Goal: Find specific page/section: Find specific page/section

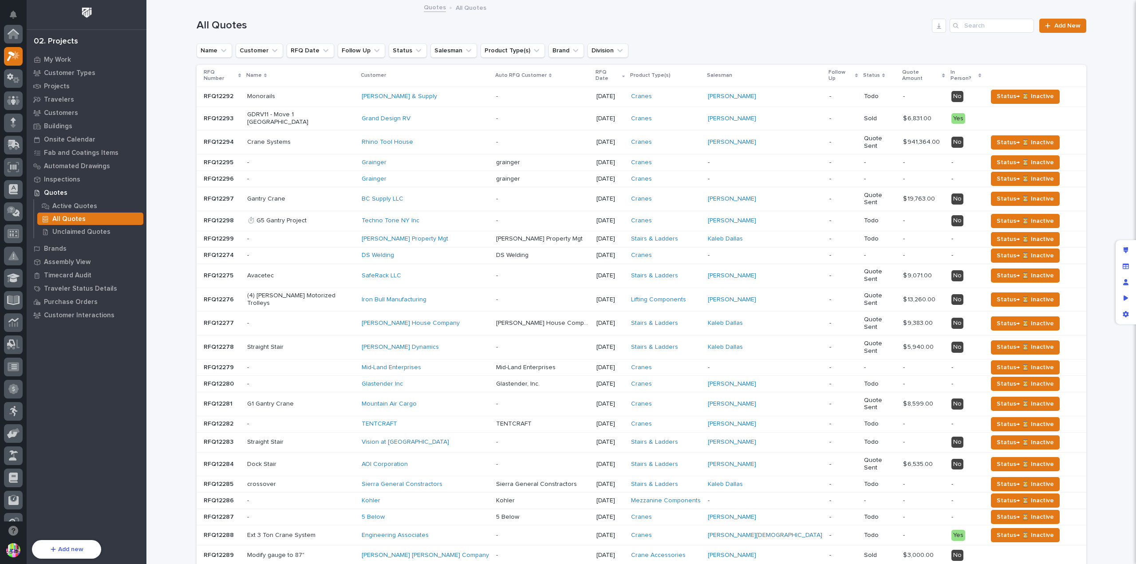
scroll to position [22, 0]
click at [302, 49] on button "RFQ Date" at bounding box center [310, 50] width 47 height 14
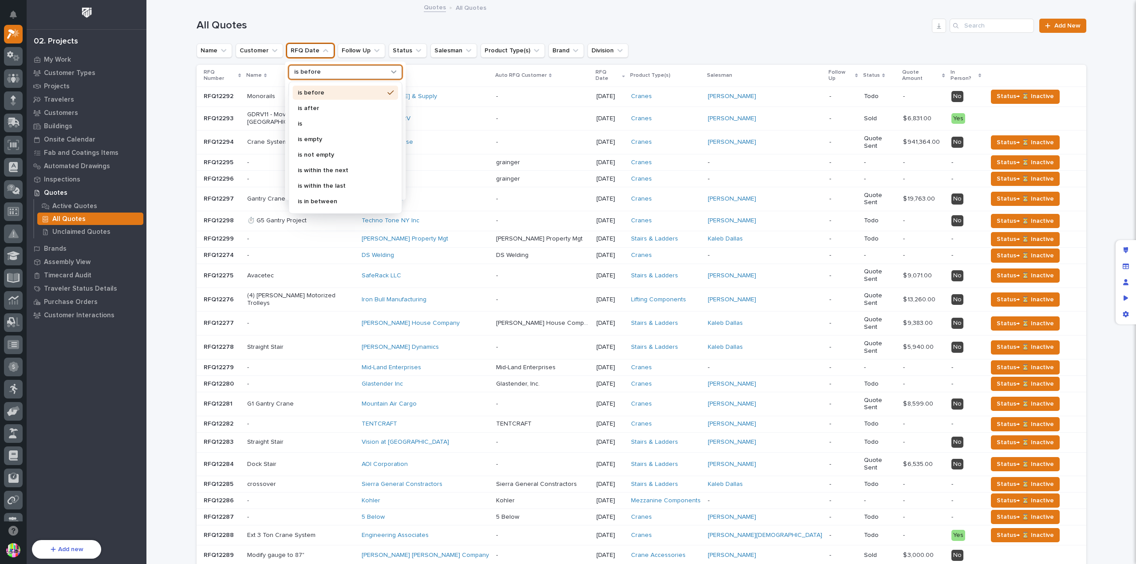
click at [324, 72] on div "is before" at bounding box center [340, 71] width 98 height 9
click at [321, 122] on p "is" at bounding box center [341, 123] width 86 height 6
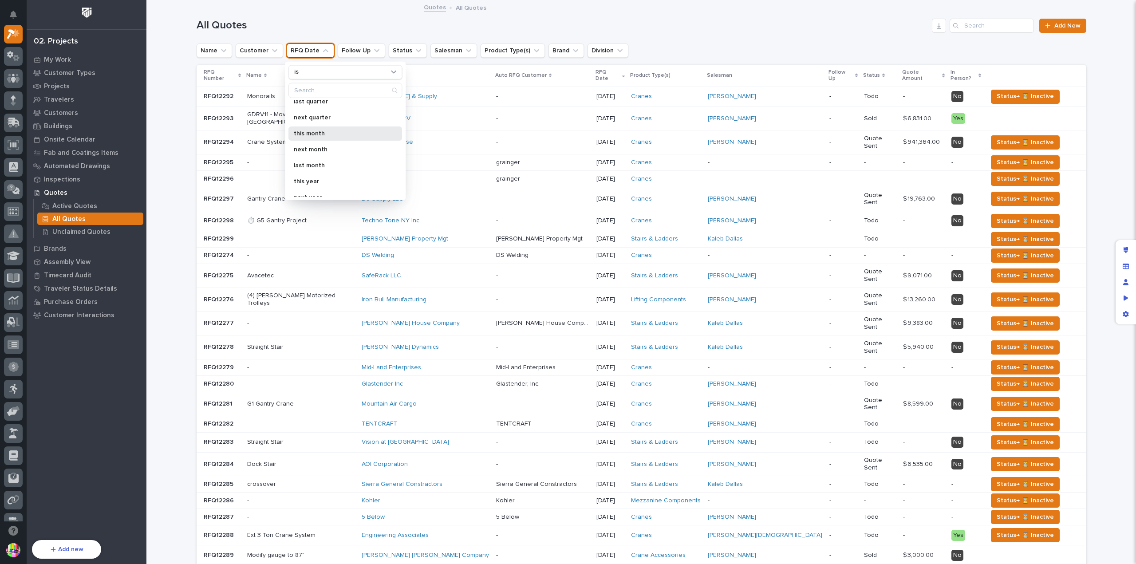
click at [321, 131] on p "this month" at bounding box center [341, 133] width 94 height 6
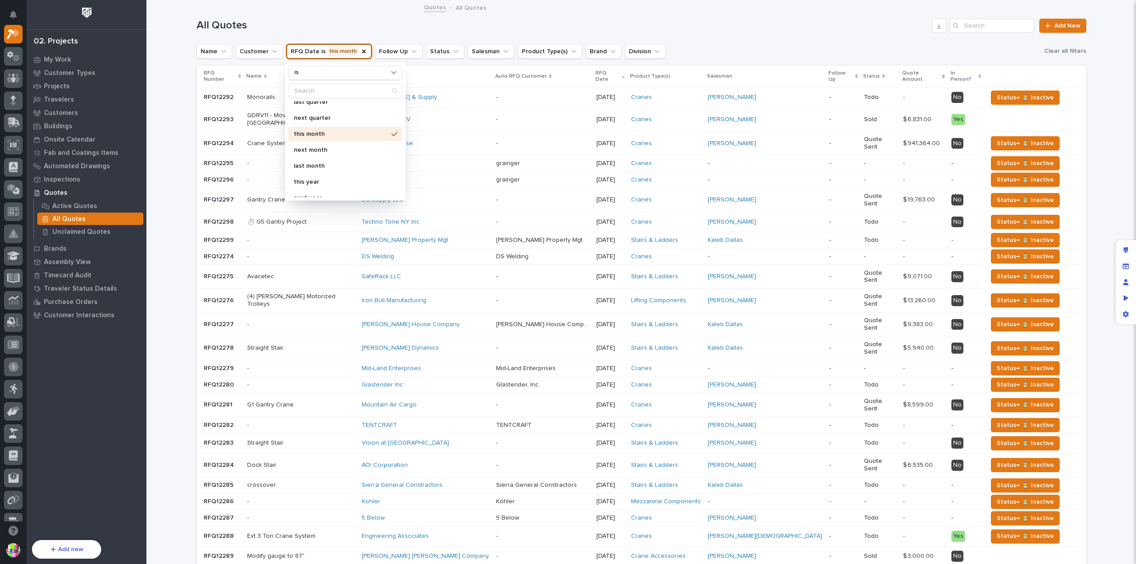
click at [710, 44] on div "Name Customer RFQ Date is this month is specific date [DATE] [DATE] [DATE] this…" at bounding box center [640, 50] width 889 height 15
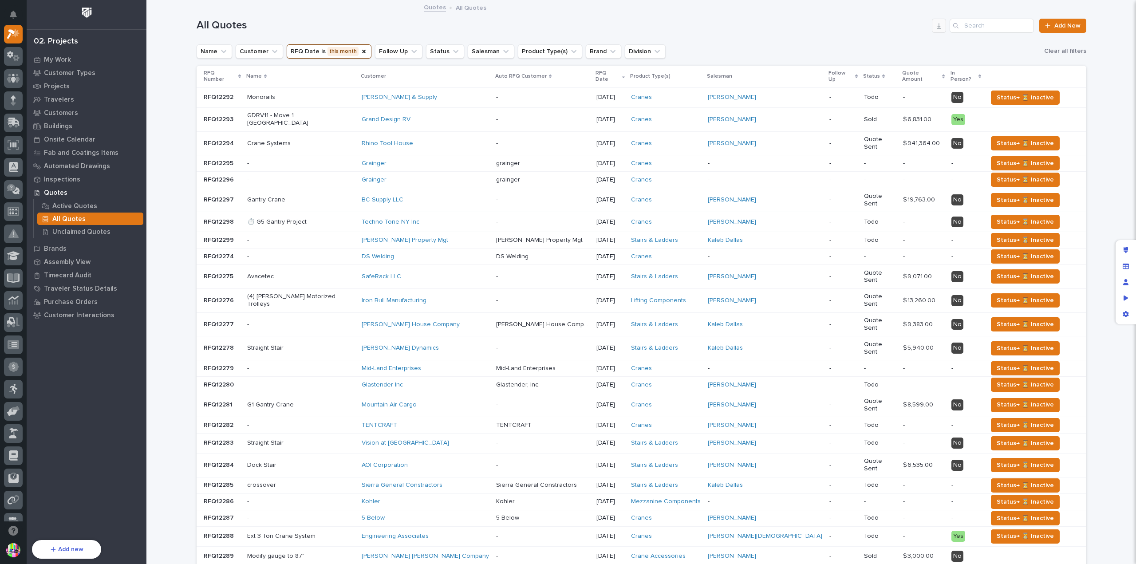
click at [937, 27] on icon "button" at bounding box center [938, 25] width 7 height 7
click at [360, 48] on icon "RFQ Date" at bounding box center [363, 51] width 7 height 7
click at [322, 53] on icon "RFQ Date" at bounding box center [325, 50] width 9 height 9
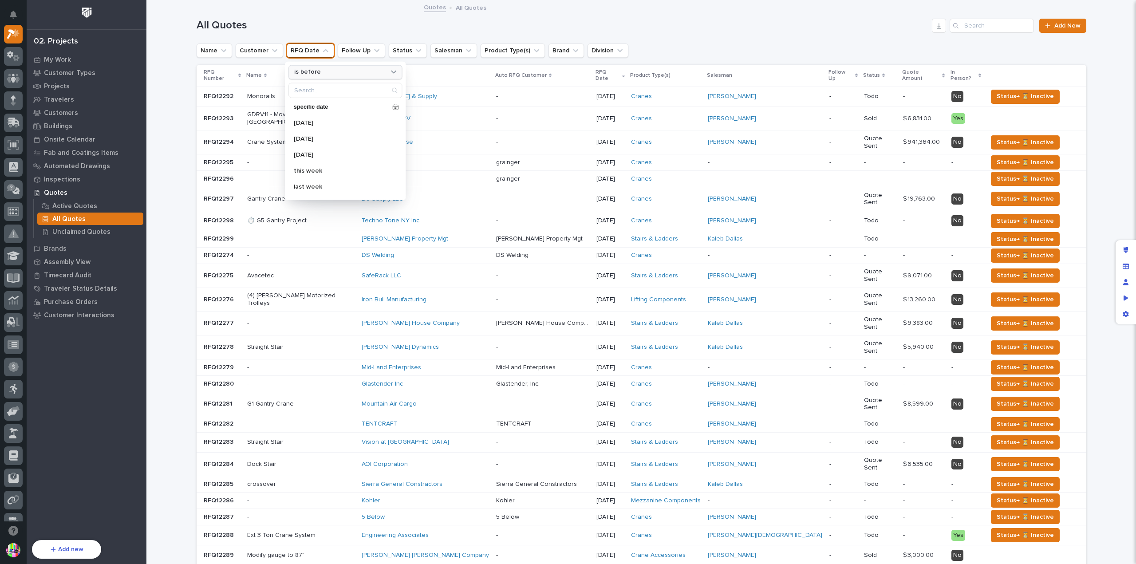
click at [322, 69] on div "is before" at bounding box center [340, 71] width 98 height 9
click at [307, 122] on p "is" at bounding box center [341, 123] width 86 height 6
click at [326, 173] on div "this month" at bounding box center [345, 177] width 114 height 14
